Goal: Transaction & Acquisition: Purchase product/service

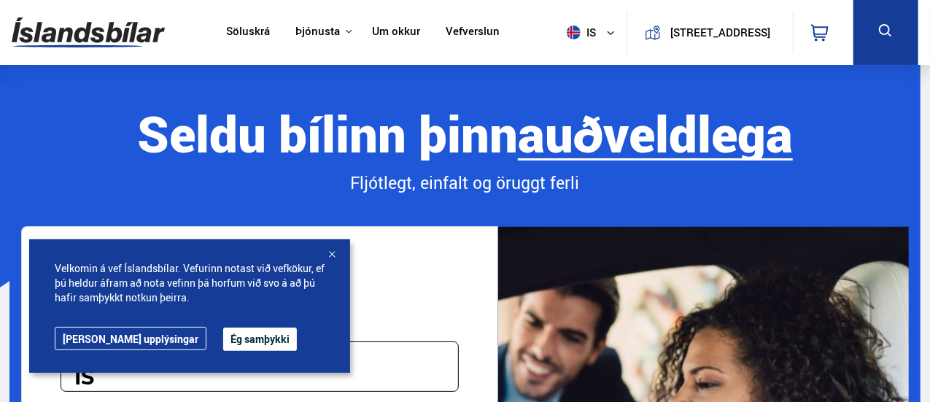
click at [223, 336] on button "Ég samþykki" at bounding box center [260, 339] width 74 height 23
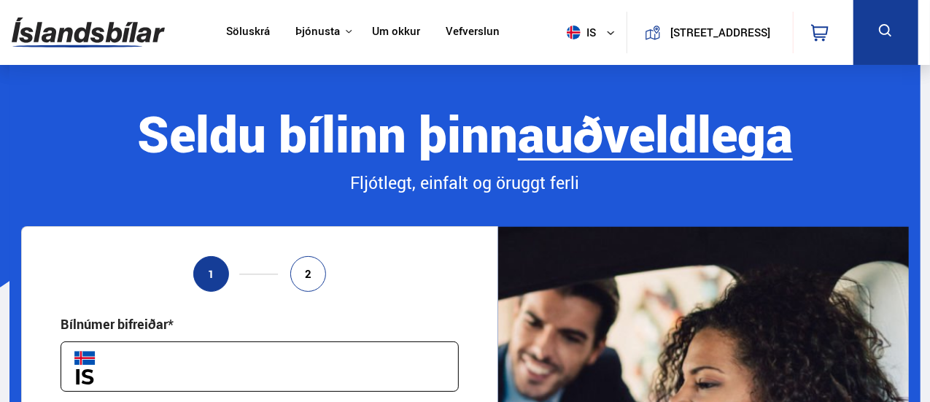
click at [391, 38] on link "Um okkur" at bounding box center [396, 32] width 48 height 15
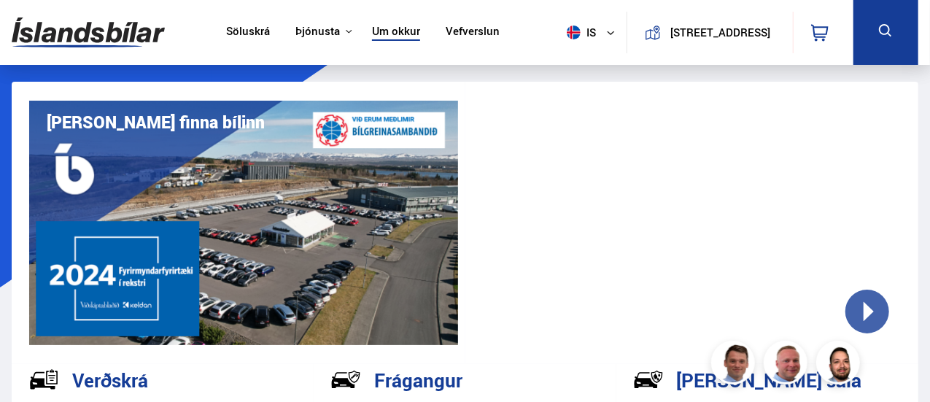
click at [463, 34] on link "Vefverslun" at bounding box center [473, 32] width 54 height 15
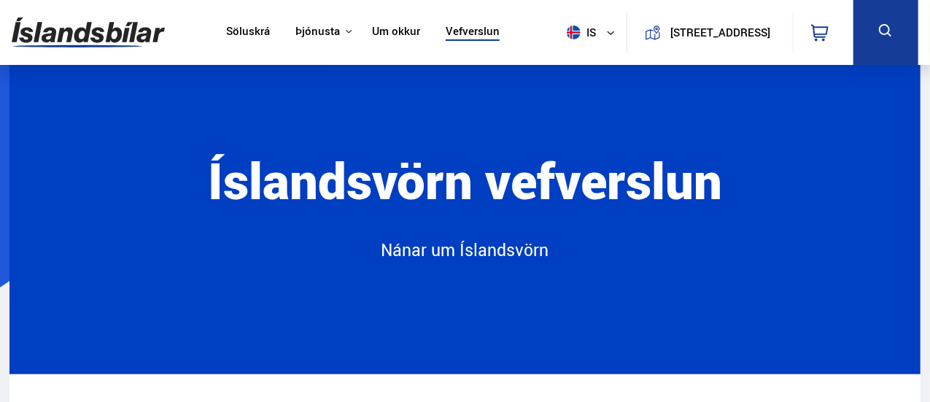
click at [241, 32] on link "Söluskrá" at bounding box center [248, 32] width 44 height 15
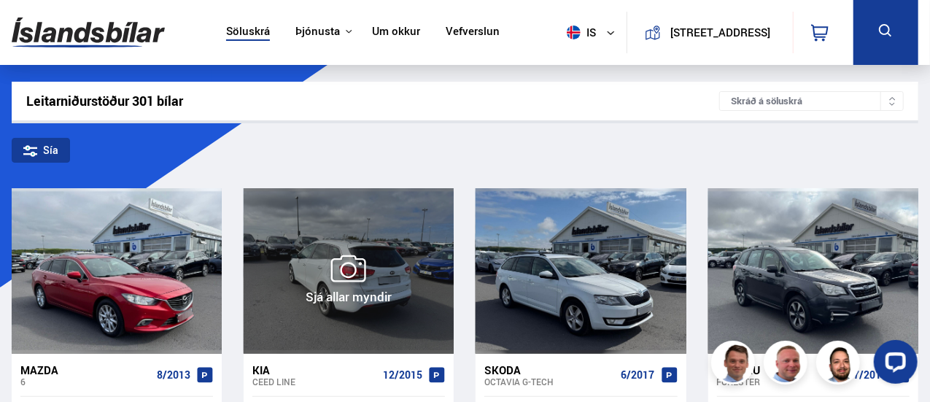
click at [452, 339] on div at bounding box center [433, 270] width 42 height 165
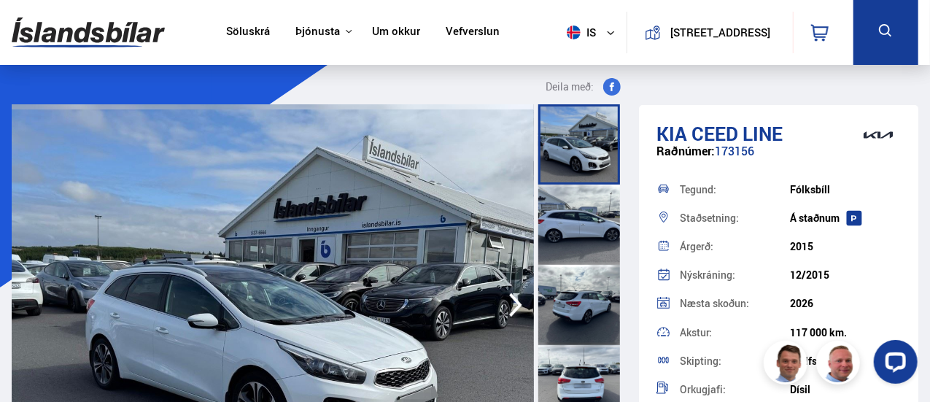
click at [239, 37] on link "Söluskrá" at bounding box center [248, 32] width 44 height 15
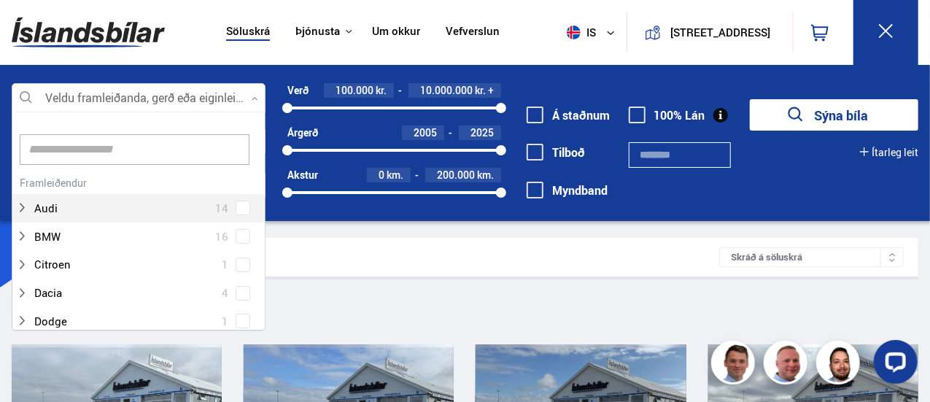
click at [107, 96] on div at bounding box center [139, 98] width 254 height 29
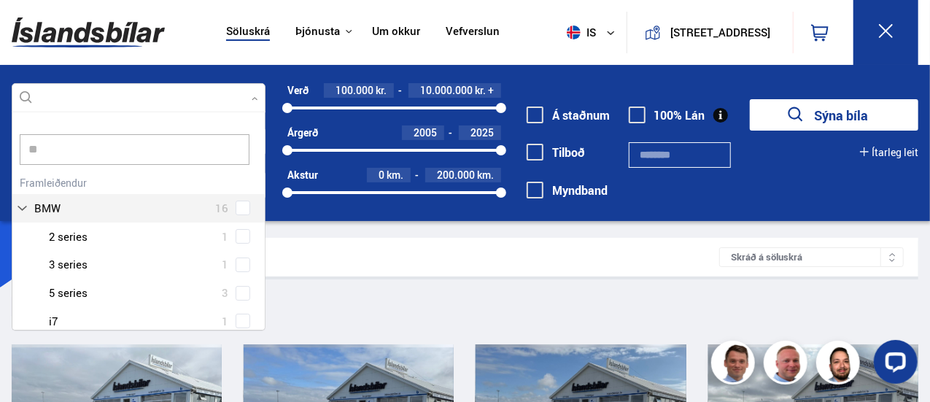
type input "*"
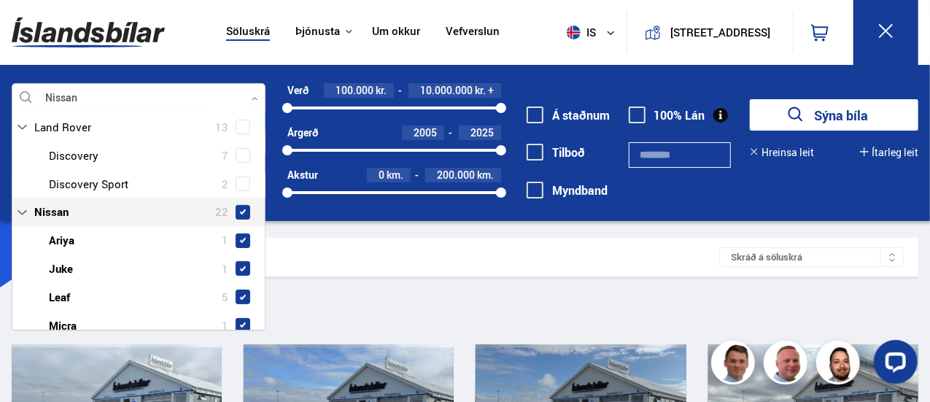
scroll to position [222, 0]
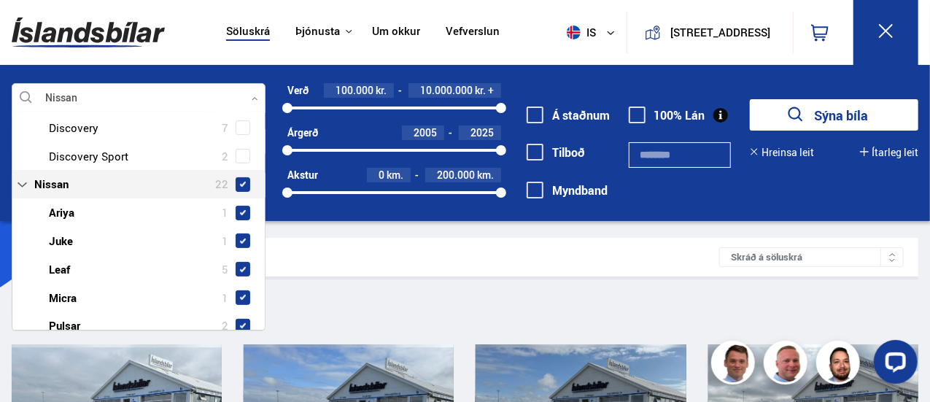
click at [67, 188] on span "Nissan" at bounding box center [51, 184] width 34 height 21
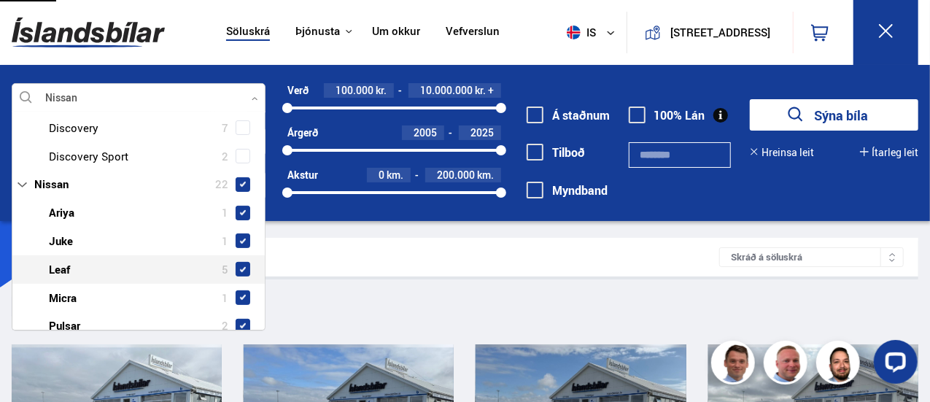
type input "***"
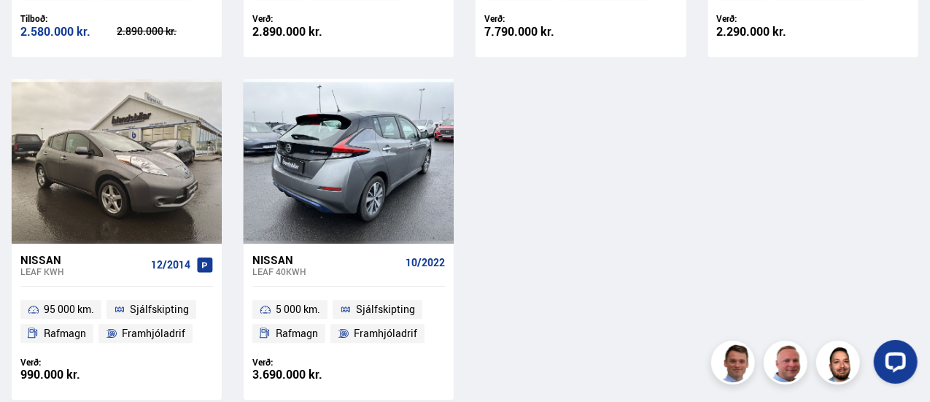
scroll to position [2055, 0]
click at [356, 125] on div at bounding box center [349, 160] width 42 height 165
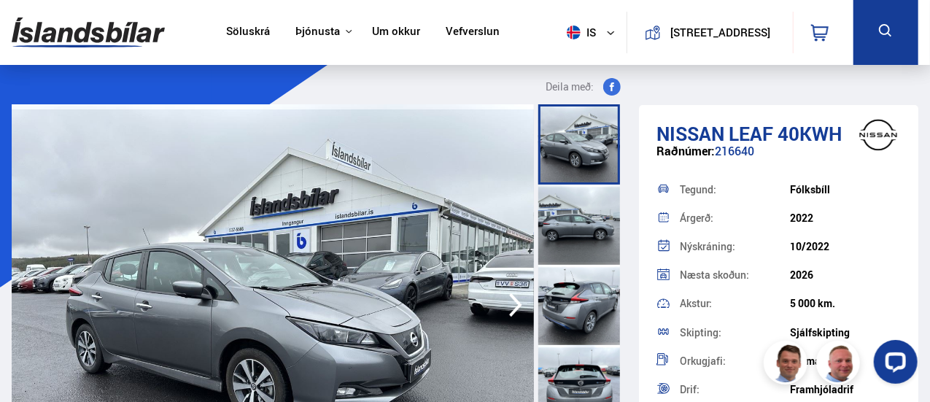
scroll to position [77, 0]
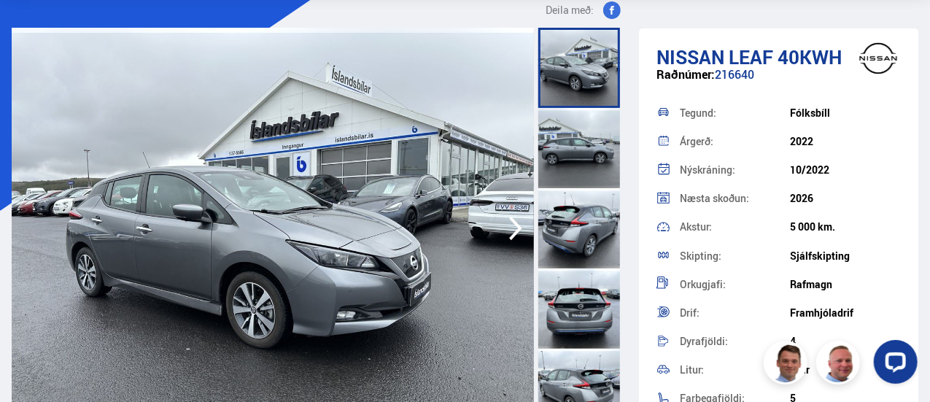
click at [590, 150] on div at bounding box center [580, 148] width 82 height 80
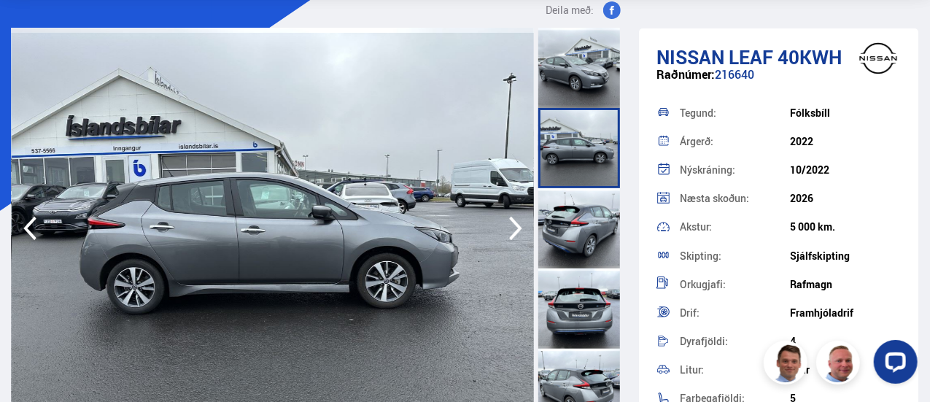
click at [584, 225] on div at bounding box center [580, 228] width 82 height 80
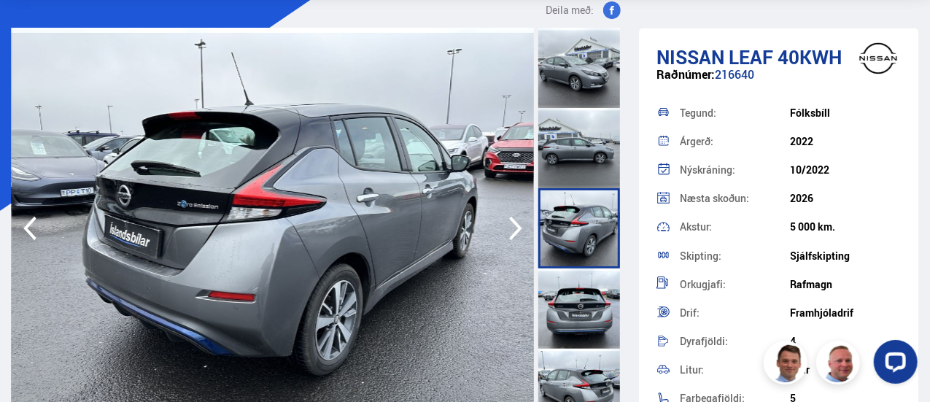
click at [593, 306] on div at bounding box center [580, 309] width 82 height 80
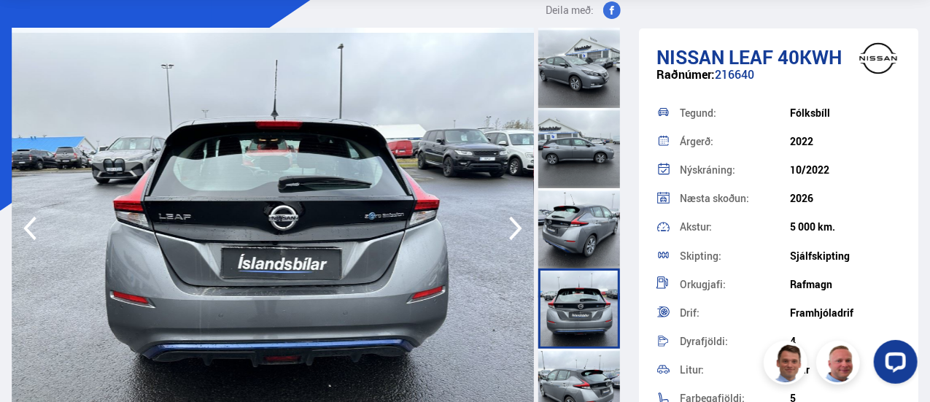
click at [591, 363] on div at bounding box center [580, 389] width 82 height 80
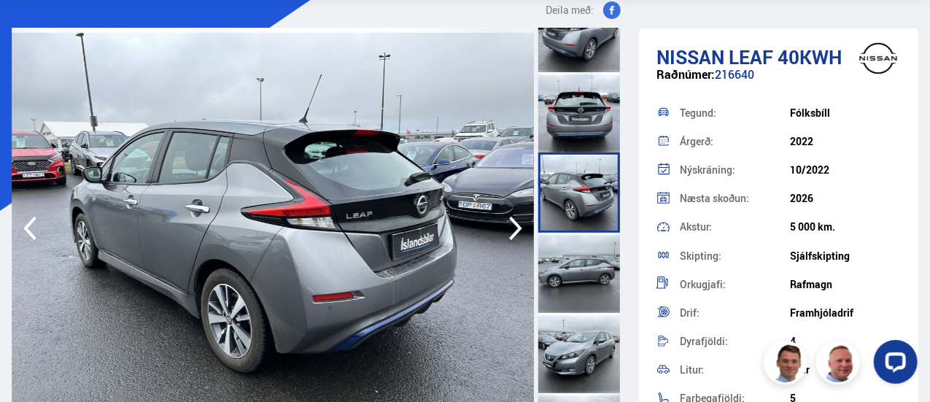
scroll to position [217, 0]
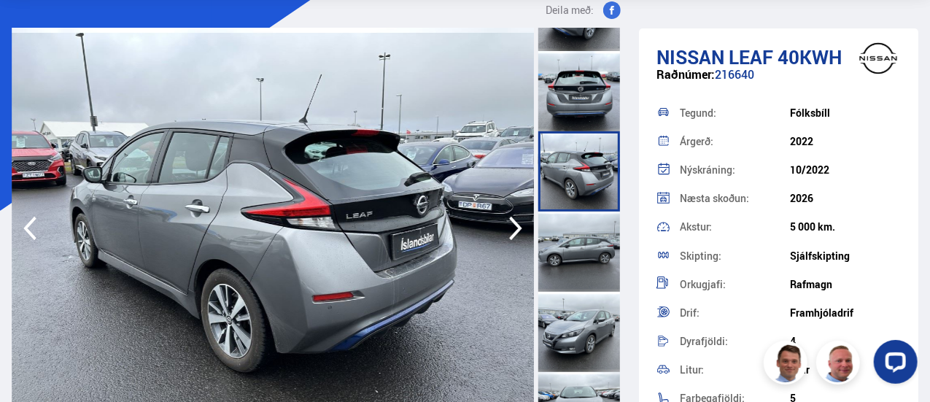
click at [567, 234] on div at bounding box center [580, 252] width 82 height 80
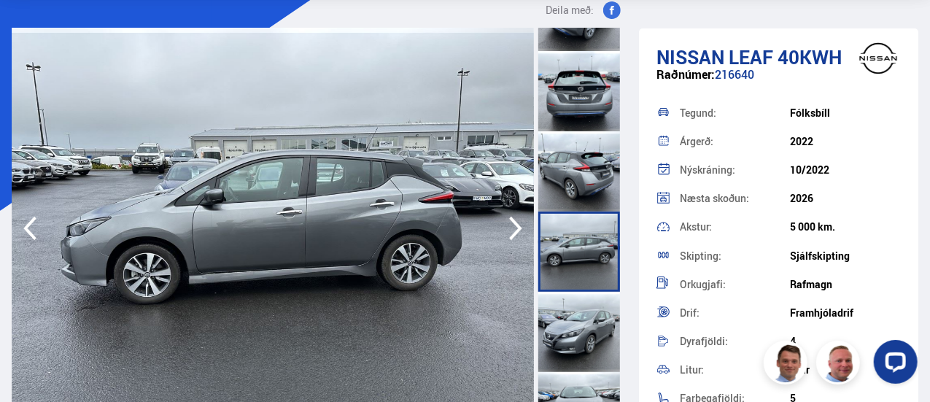
click at [574, 328] on div at bounding box center [580, 332] width 82 height 80
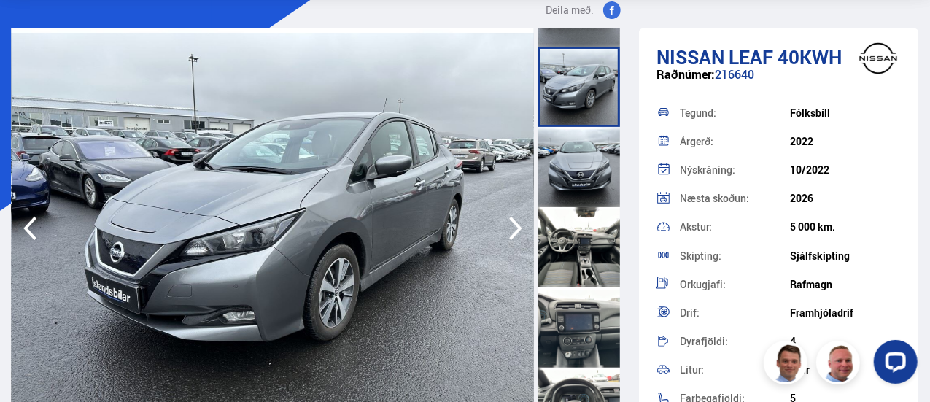
scroll to position [466, 0]
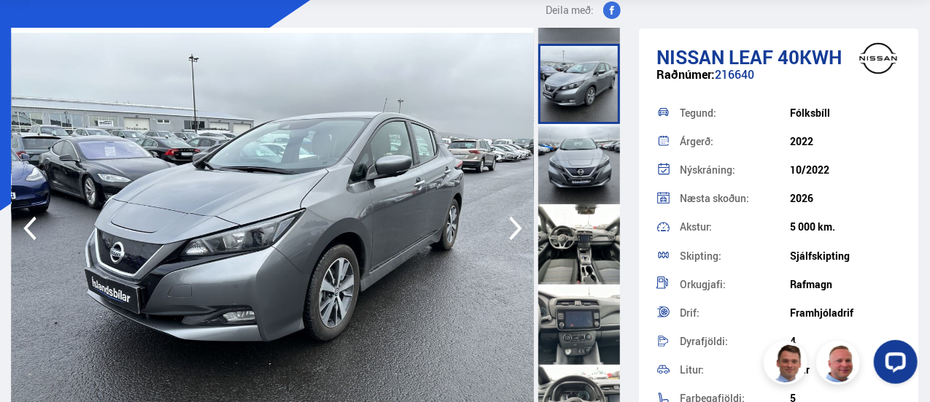
click at [580, 242] on div at bounding box center [580, 244] width 82 height 80
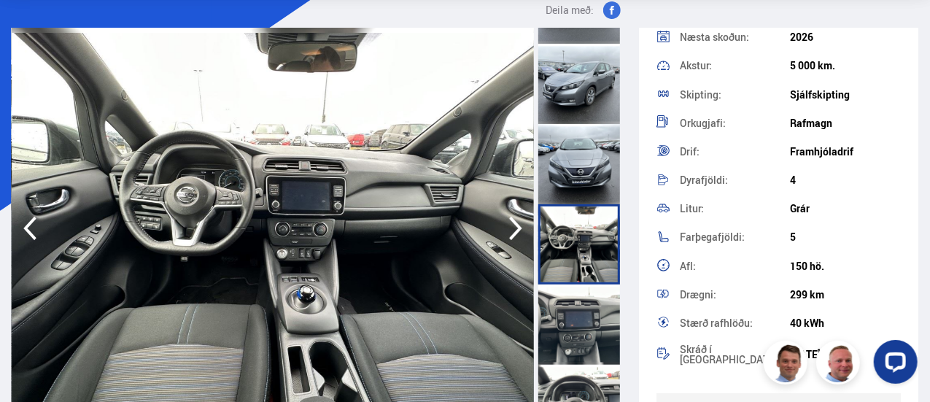
scroll to position [161, 0]
click at [587, 309] on div at bounding box center [580, 325] width 82 height 80
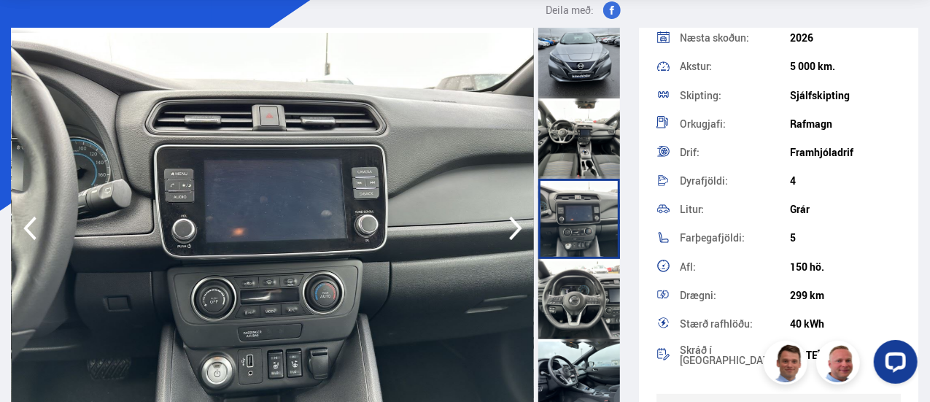
scroll to position [579, 0]
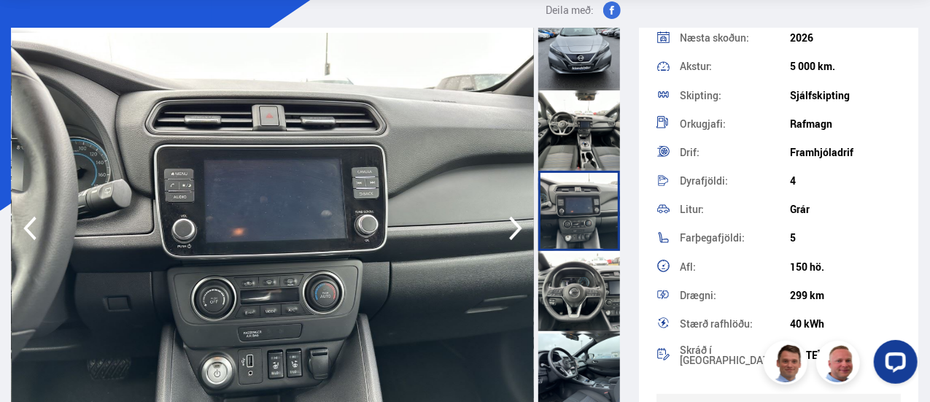
click at [578, 279] on div at bounding box center [580, 291] width 82 height 80
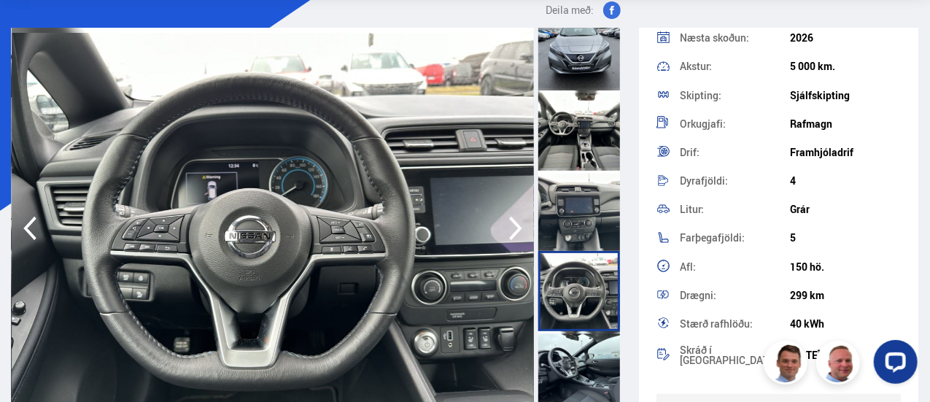
scroll to position [667, 0]
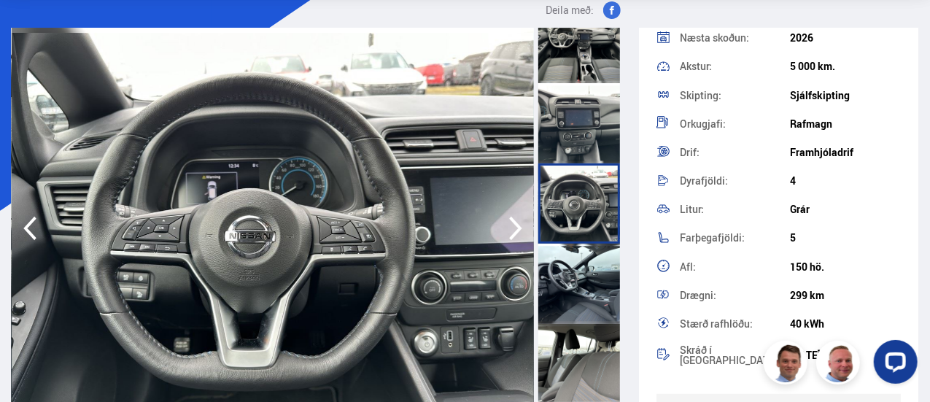
click at [581, 297] on div at bounding box center [580, 284] width 82 height 80
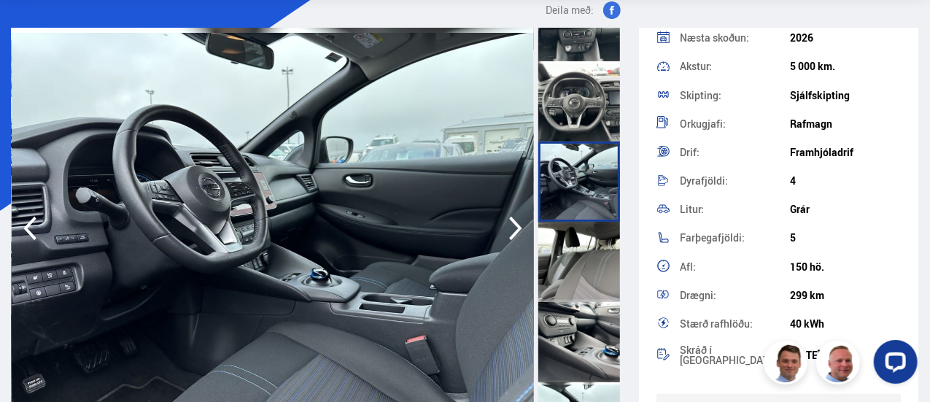
scroll to position [770, 0]
click at [581, 255] on div at bounding box center [580, 261] width 82 height 80
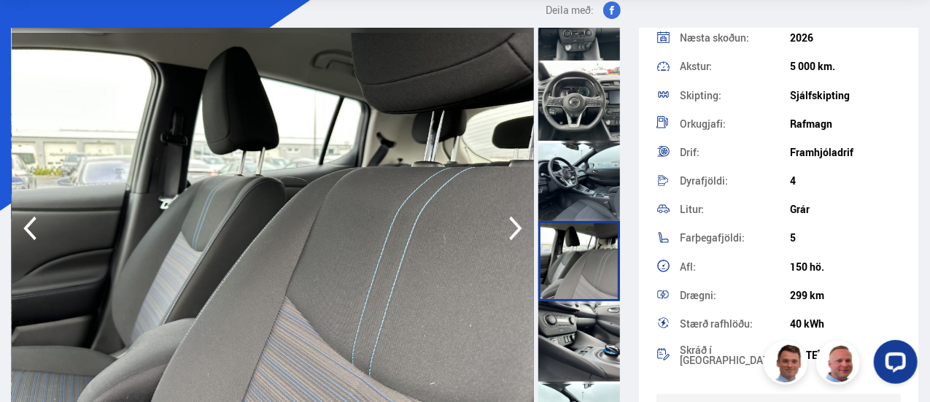
click at [598, 368] on div at bounding box center [580, 341] width 82 height 80
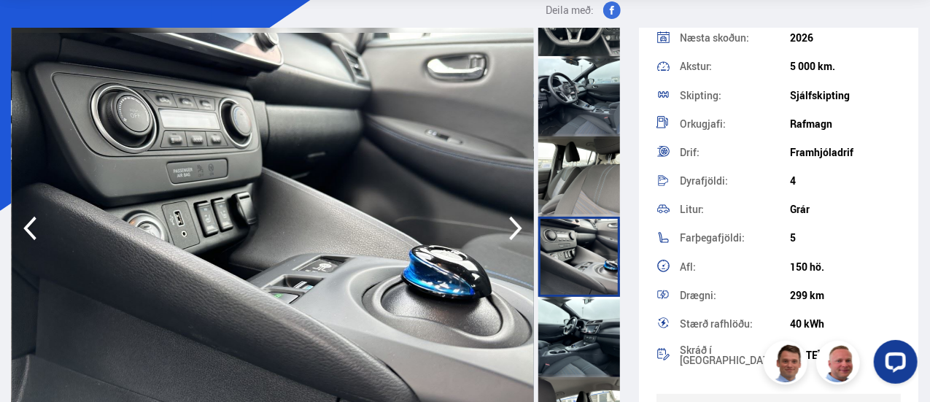
scroll to position [941, 0]
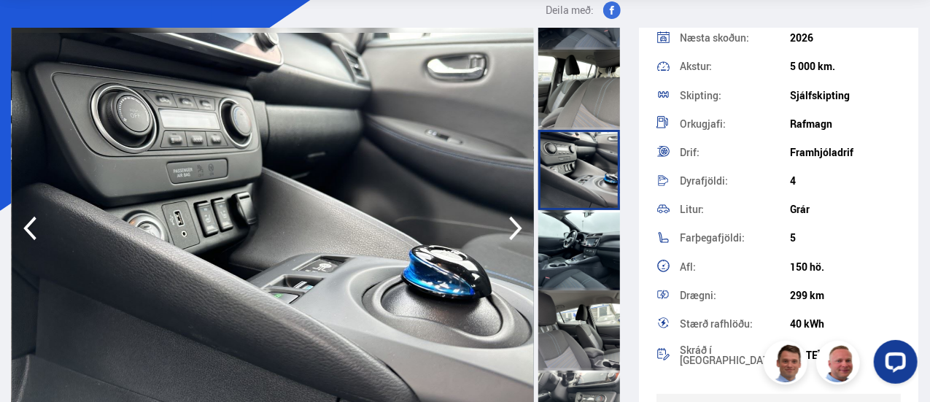
click at [587, 296] on div at bounding box center [580, 330] width 82 height 80
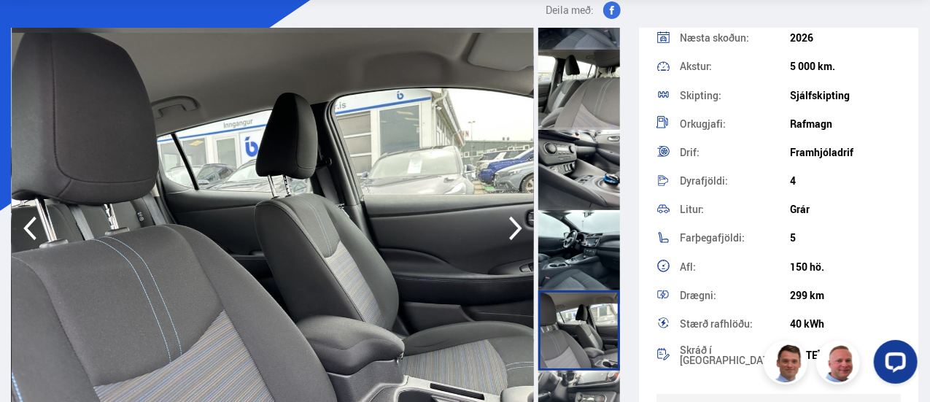
click at [579, 230] on div at bounding box center [580, 250] width 82 height 80
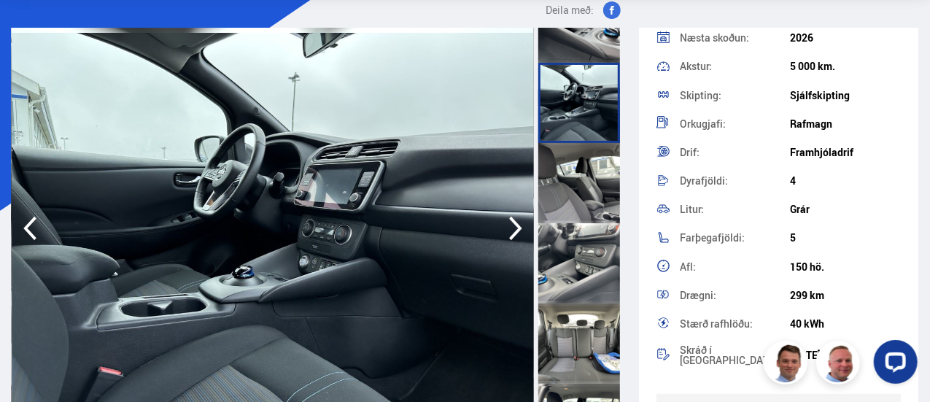
scroll to position [1095, 0]
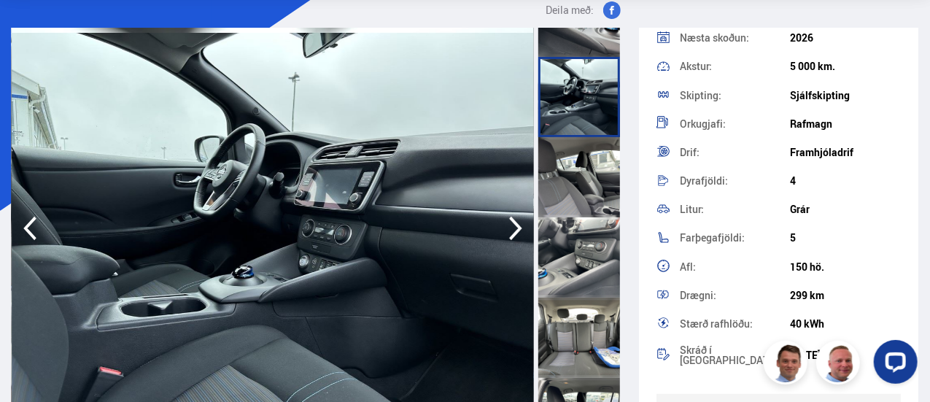
click at [574, 319] on div at bounding box center [580, 338] width 82 height 80
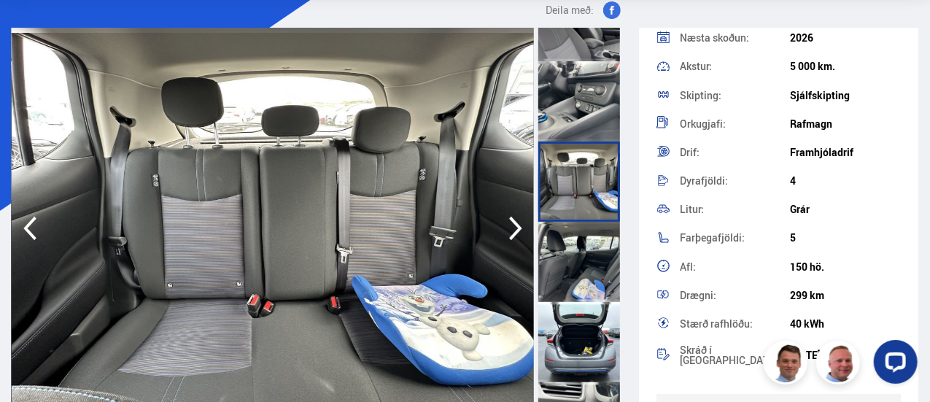
scroll to position [1255, 0]
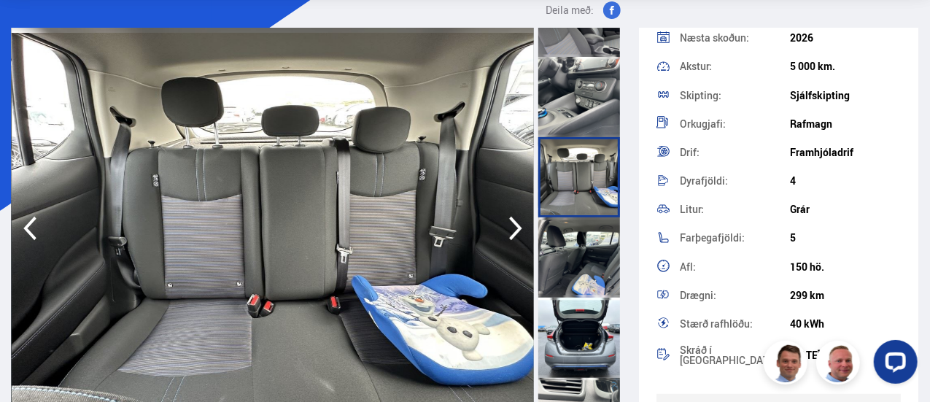
click at [574, 319] on div at bounding box center [580, 338] width 82 height 80
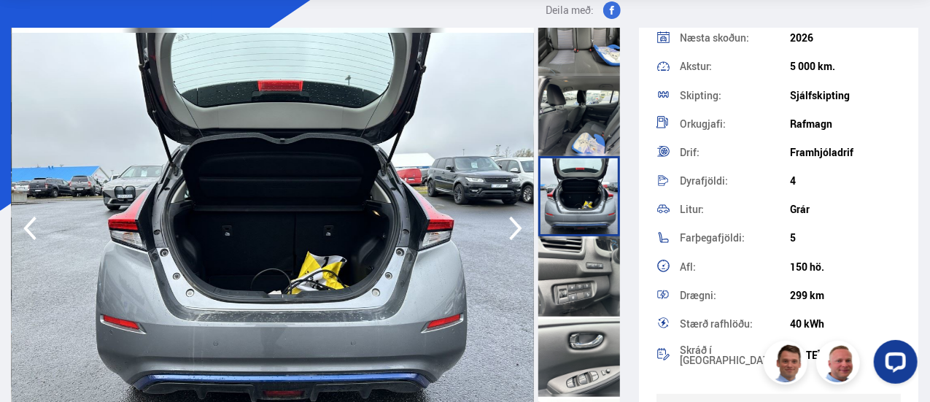
scroll to position [1397, 0]
click at [574, 319] on div at bounding box center [580, 356] width 82 height 80
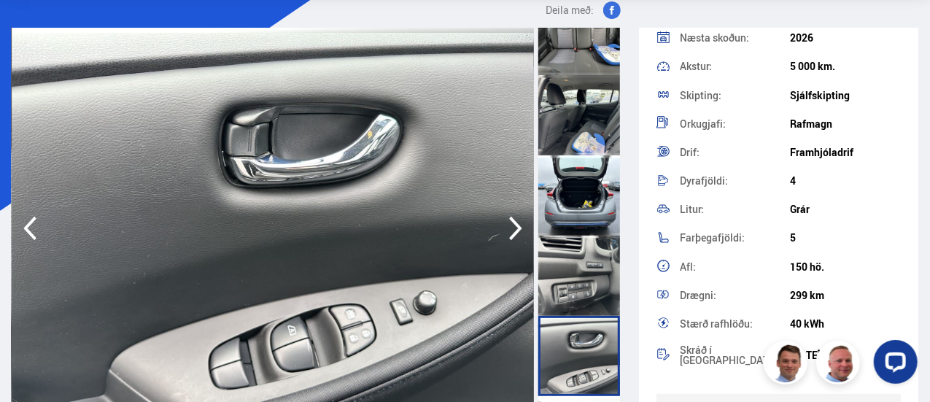
click at [574, 259] on div at bounding box center [580, 276] width 82 height 80
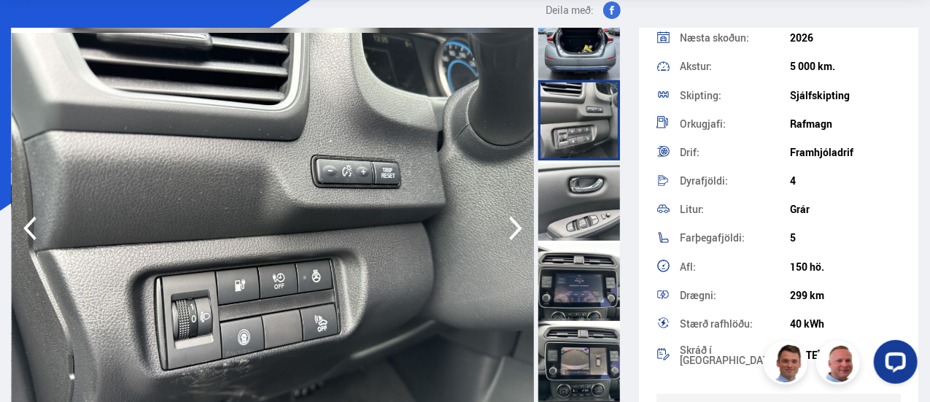
scroll to position [1554, 0]
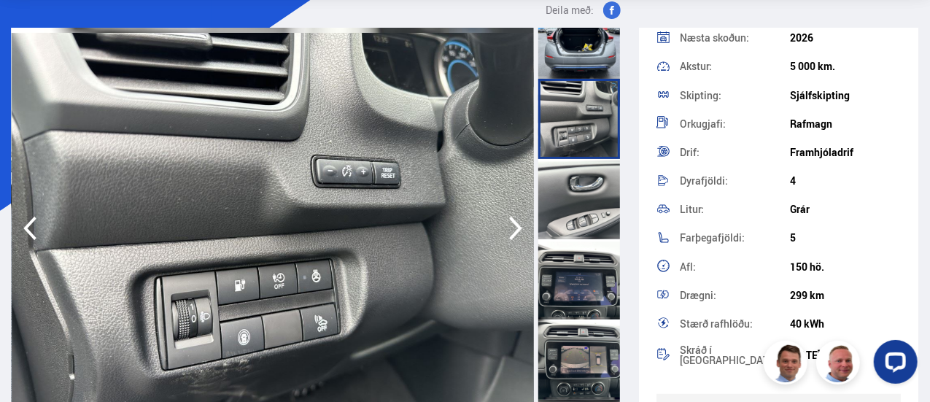
click at [573, 303] on div at bounding box center [580, 279] width 82 height 80
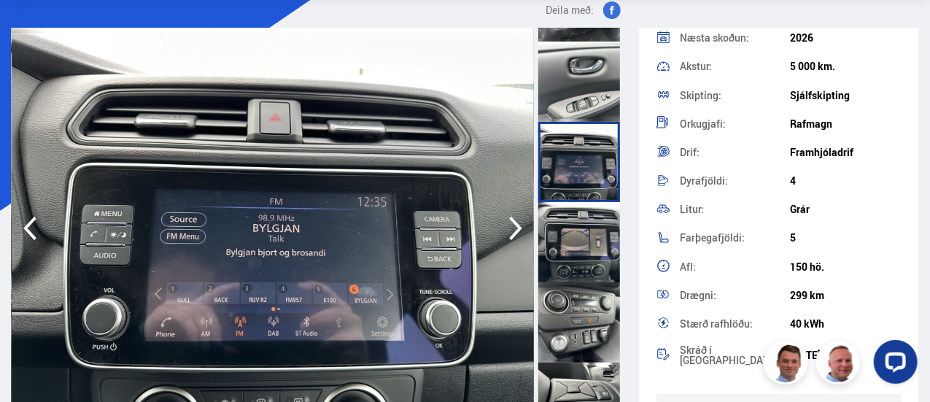
scroll to position [1674, 0]
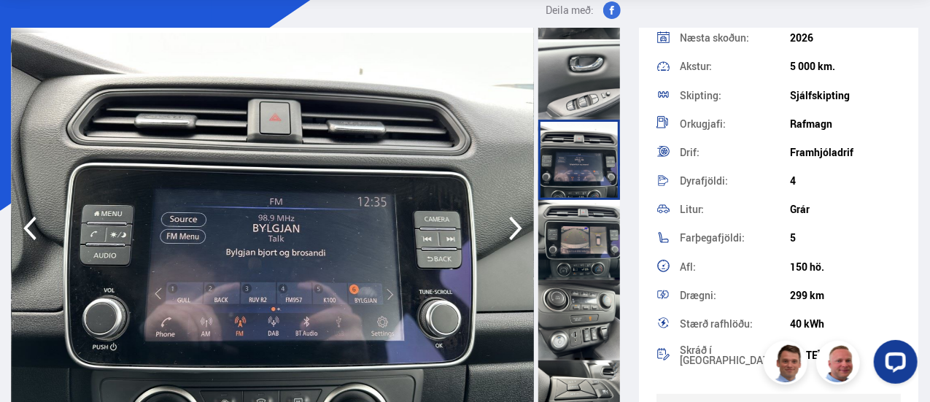
click at [572, 247] on div at bounding box center [580, 240] width 82 height 80
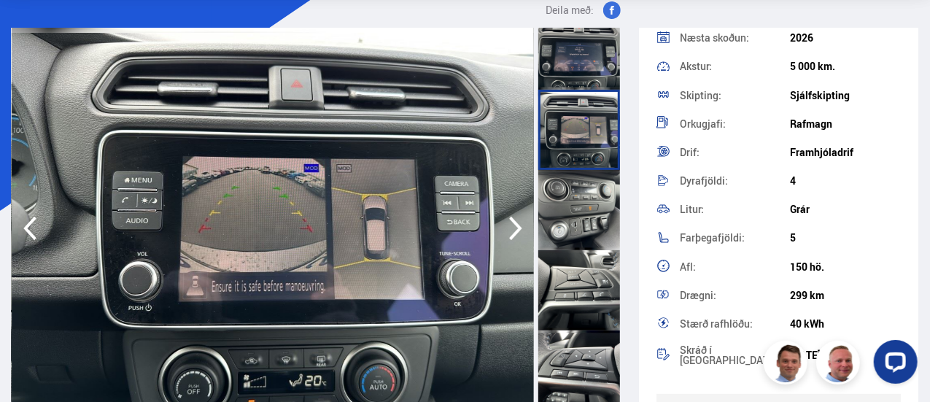
scroll to position [1785, 0]
click at [585, 223] on div at bounding box center [580, 209] width 82 height 80
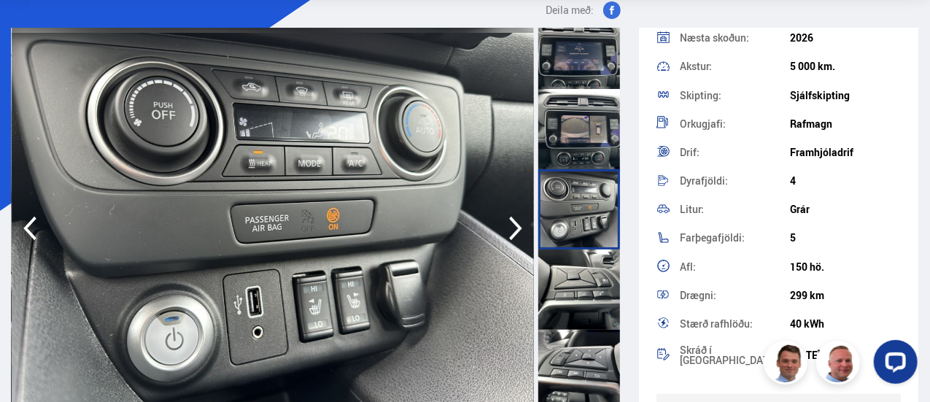
click at [590, 263] on div at bounding box center [580, 290] width 82 height 80
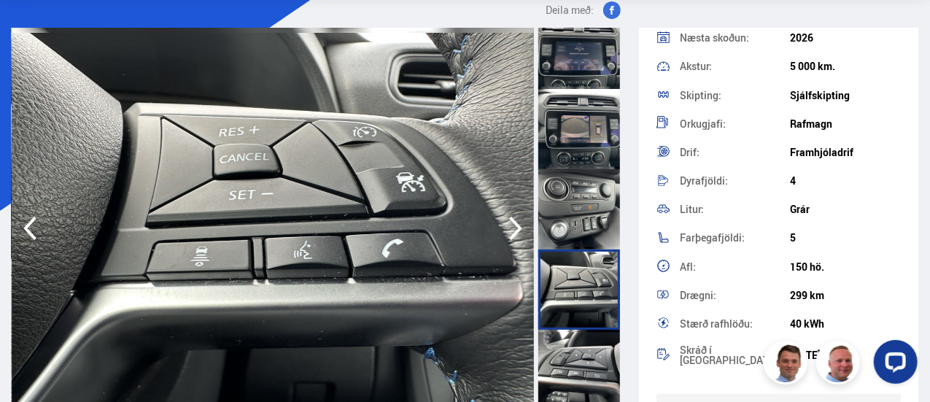
scroll to position [1846, 0]
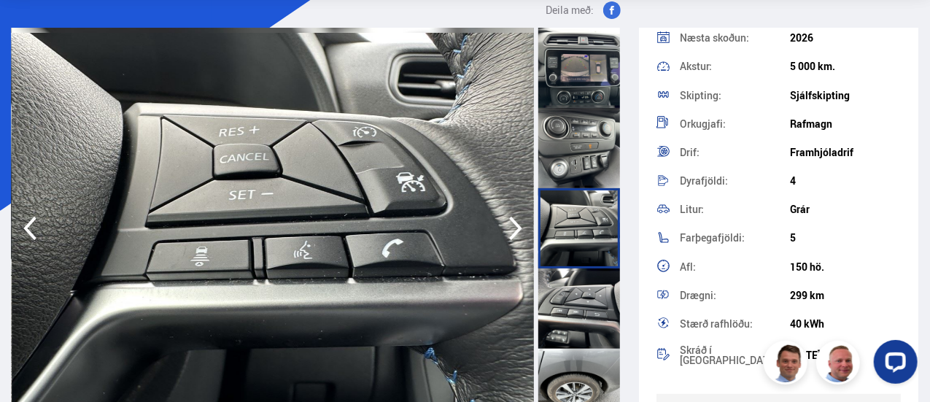
click at [591, 301] on div at bounding box center [580, 309] width 82 height 80
